Goal: Task Accomplishment & Management: Manage account settings

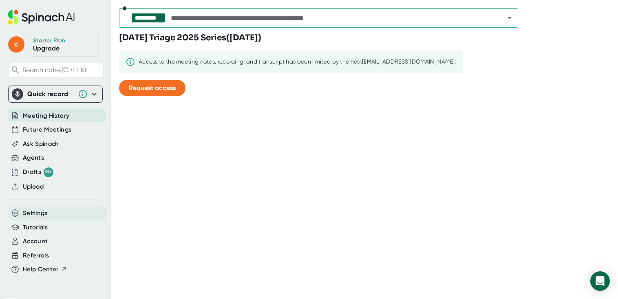
click at [79, 217] on div "Settings" at bounding box center [57, 213] width 98 height 13
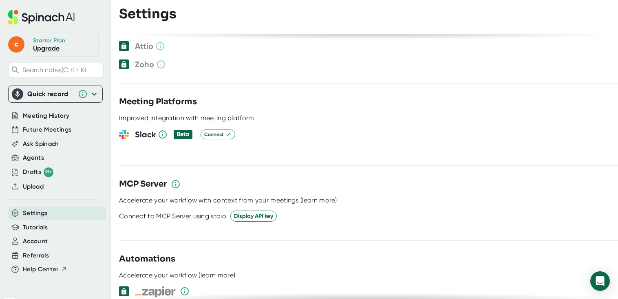
scroll to position [1069, 0]
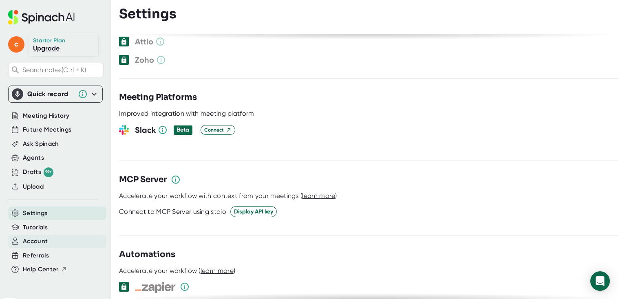
click at [61, 243] on div "Account" at bounding box center [57, 241] width 98 height 13
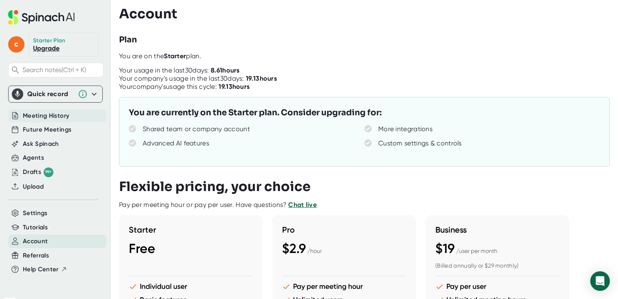
click at [61, 119] on span "Meeting History" at bounding box center [46, 115] width 46 height 9
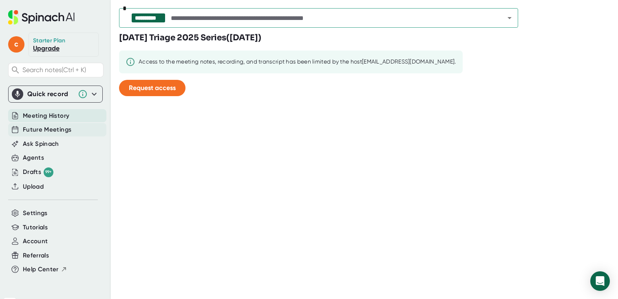
click at [60, 129] on span "Future Meetings" at bounding box center [47, 129] width 48 height 9
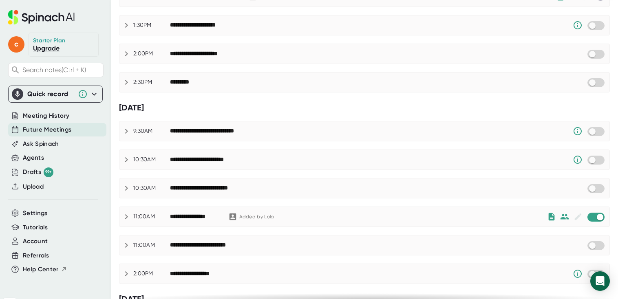
scroll to position [245, 0]
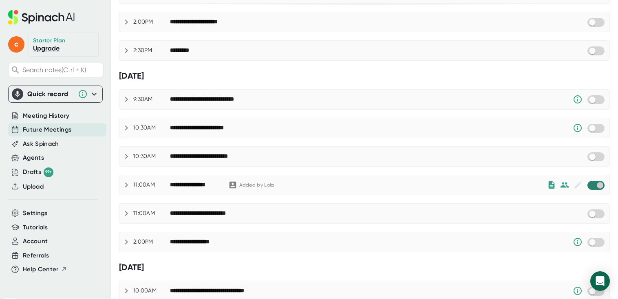
click at [590, 182] on input "checkbox" at bounding box center [599, 185] width 23 height 7
checkbox input "true"
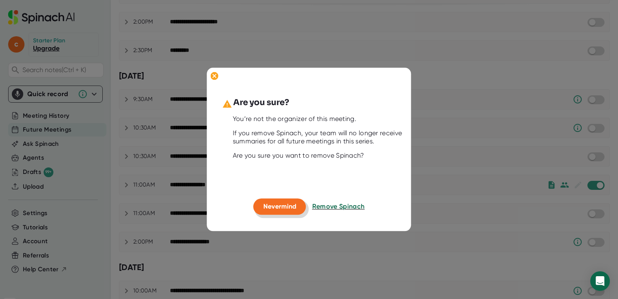
click at [291, 208] on span "Nevermind" at bounding box center [279, 207] width 33 height 8
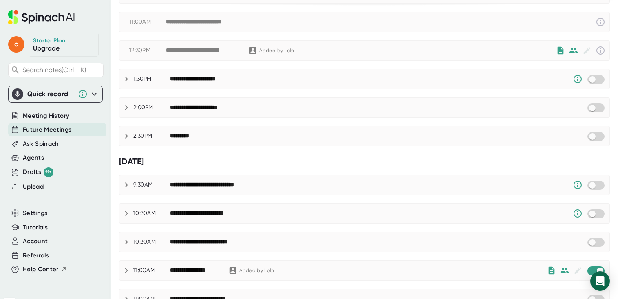
scroll to position [0, 0]
